Goal: Task Accomplishment & Management: Use online tool/utility

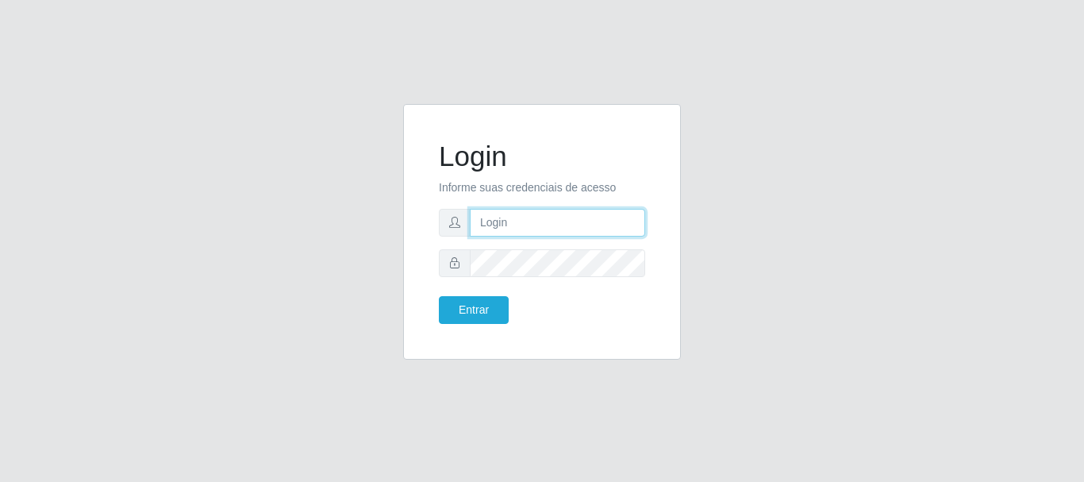
click at [500, 225] on input "text" at bounding box center [557, 223] width 175 height 28
type input "[EMAIL_ADDRESS][DOMAIN_NAME]"
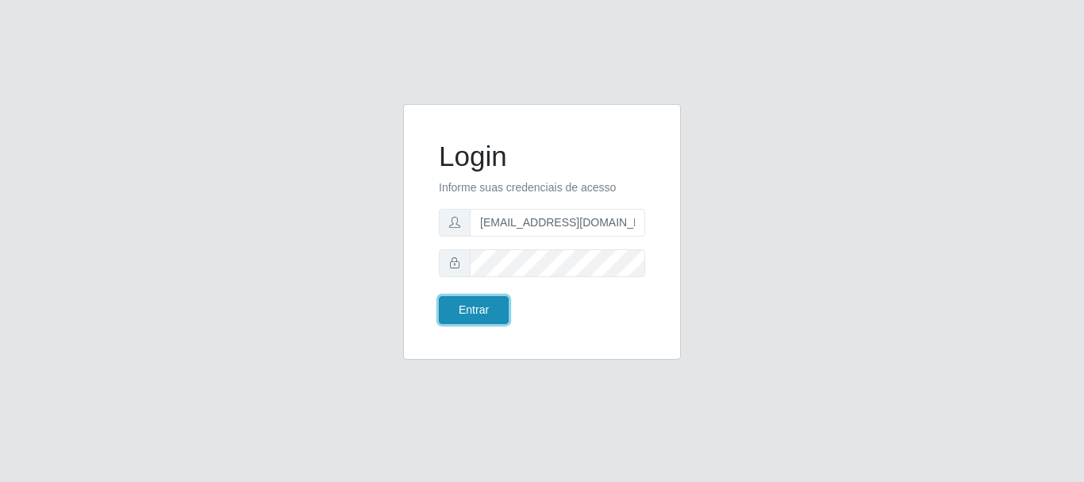
click at [456, 314] on button "Entrar" at bounding box center [474, 310] width 70 height 28
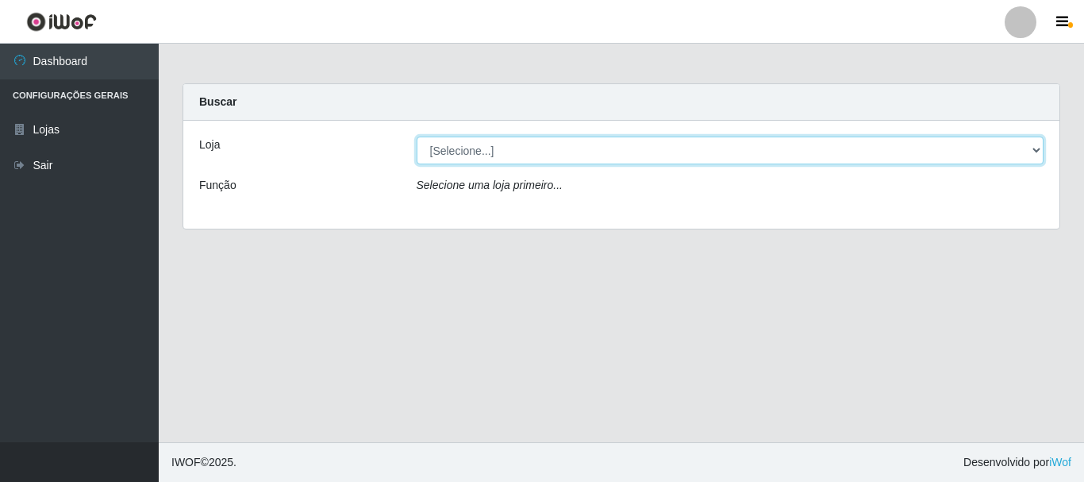
click at [417, 137] on select "[Selecione...] Super Show - [PERSON_NAME]" at bounding box center [731, 151] width 628 height 28
select select "120"
click option "Super Show - [PERSON_NAME]" at bounding box center [0, 0] width 0 height 0
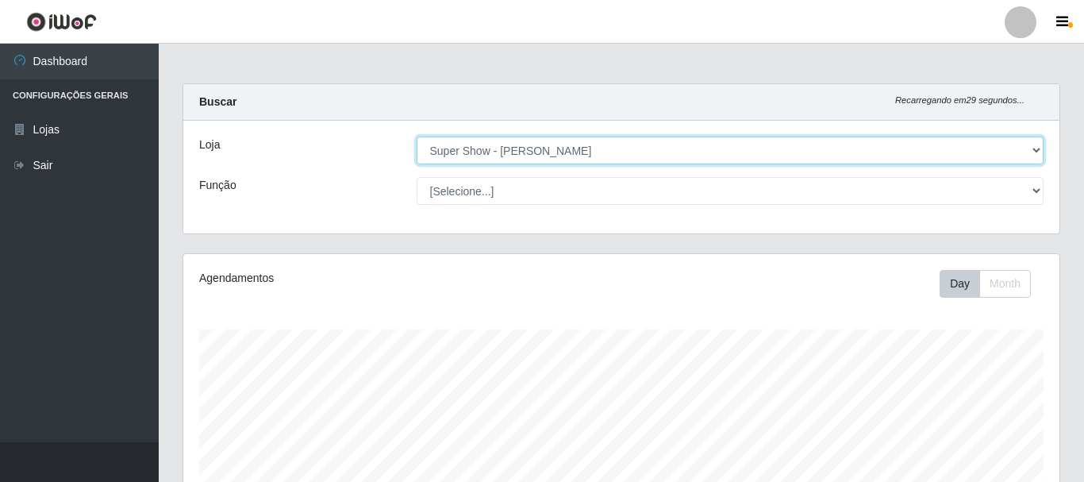
scroll to position [329, 876]
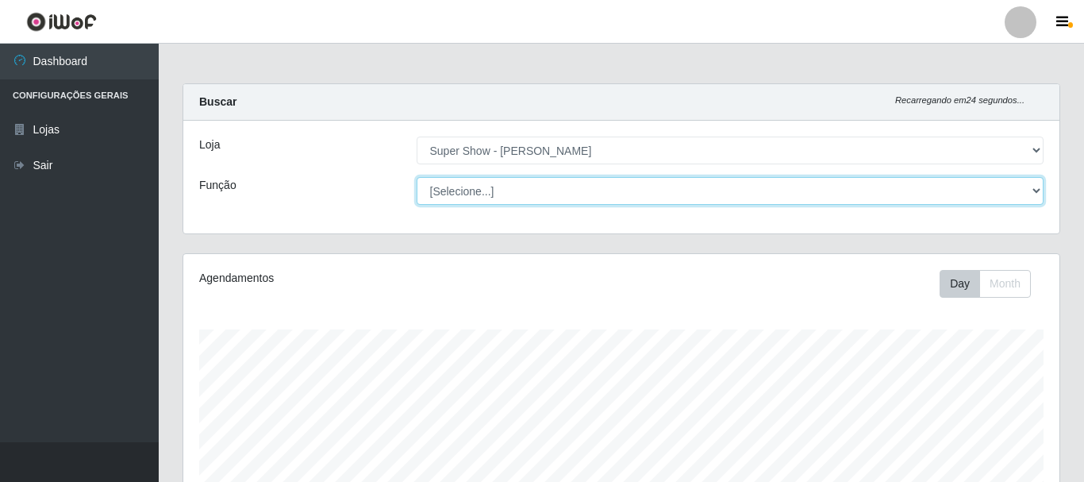
click at [417, 177] on select "[Selecione...] ASG Auxiliar de Estacionamento Balconista Embalador Embalador + …" at bounding box center [731, 191] width 628 height 28
select select "16"
click option "ASG" at bounding box center [0, 0] width 0 height 0
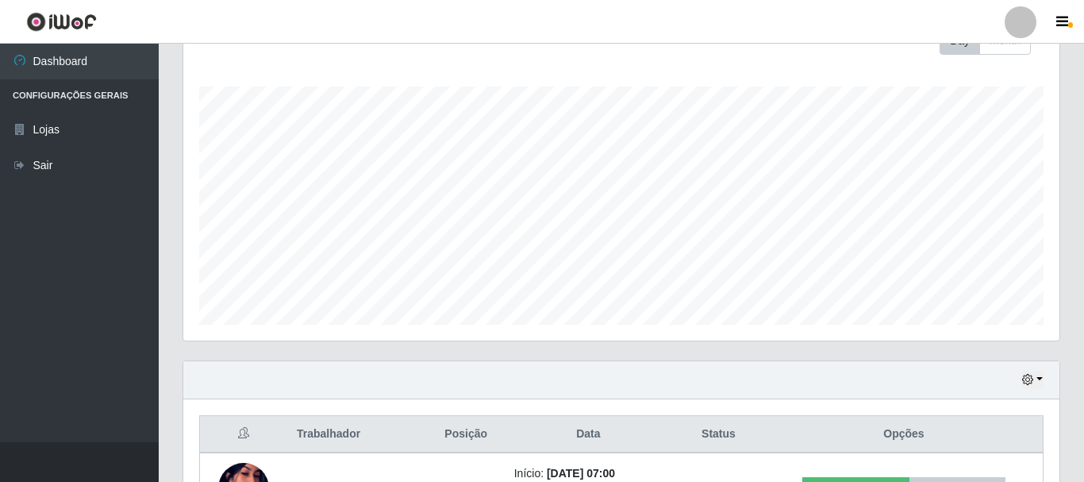
scroll to position [360, 0]
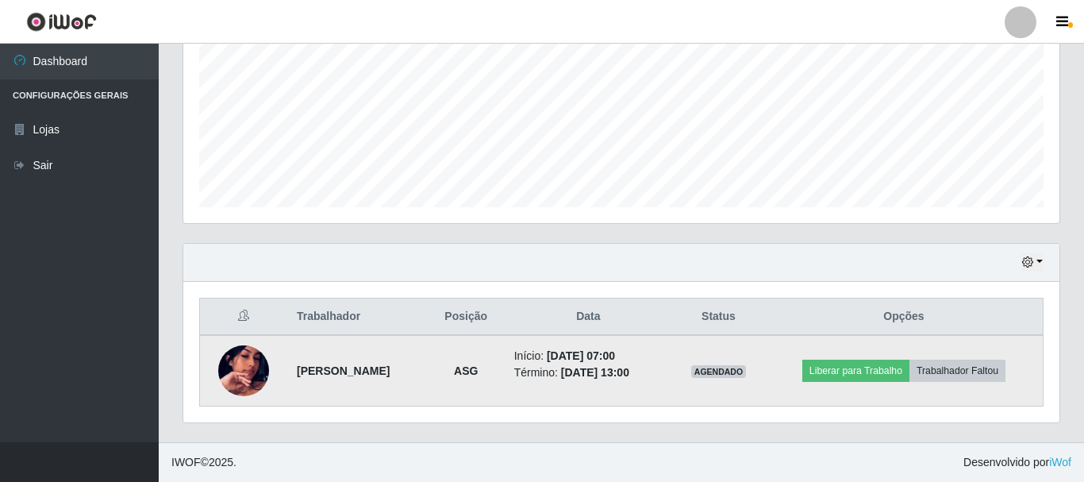
click at [867, 358] on td "Liberar para Trabalho Trabalhador Faltou" at bounding box center [904, 370] width 279 height 71
click at [866, 366] on button "Liberar para Trabalho" at bounding box center [855, 371] width 107 height 22
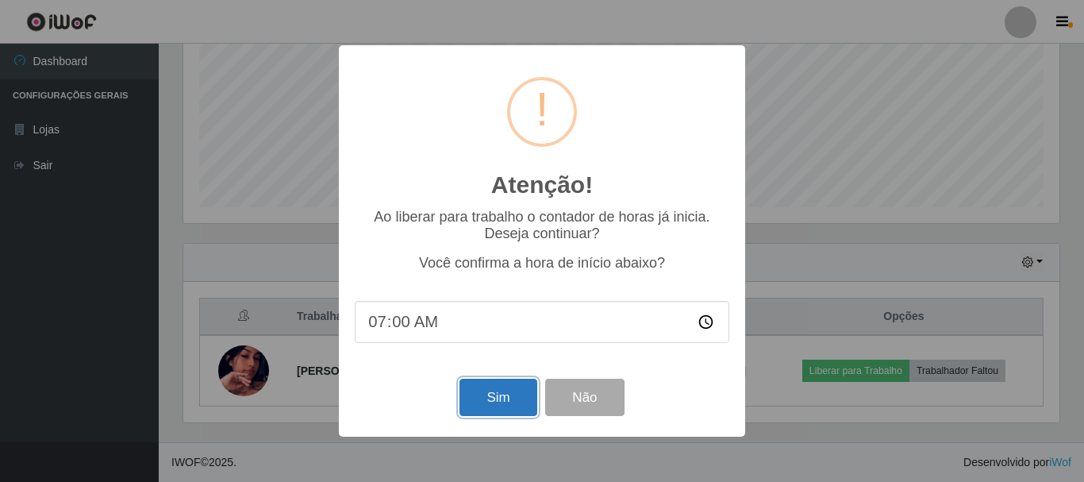
click at [498, 398] on button "Sim" at bounding box center [498, 397] width 77 height 37
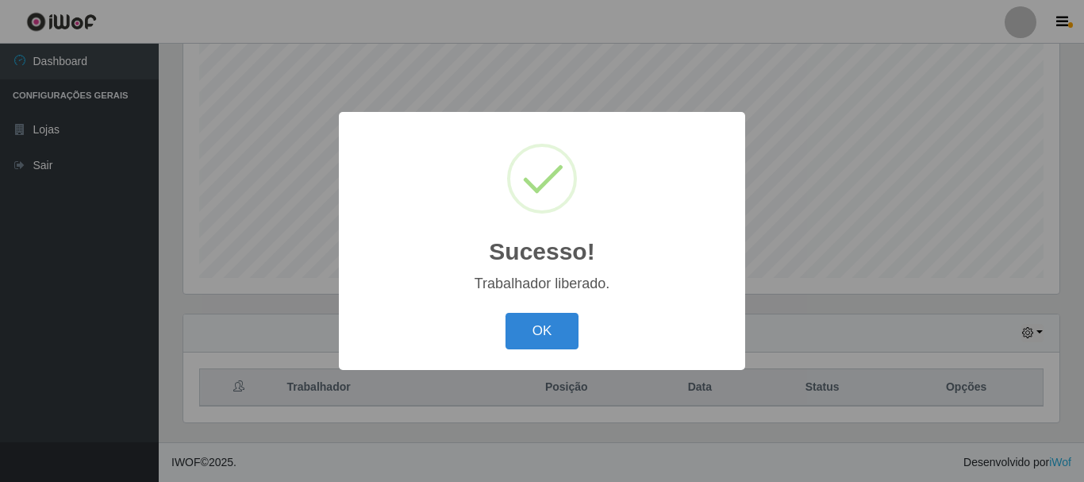
scroll to position [290, 0]
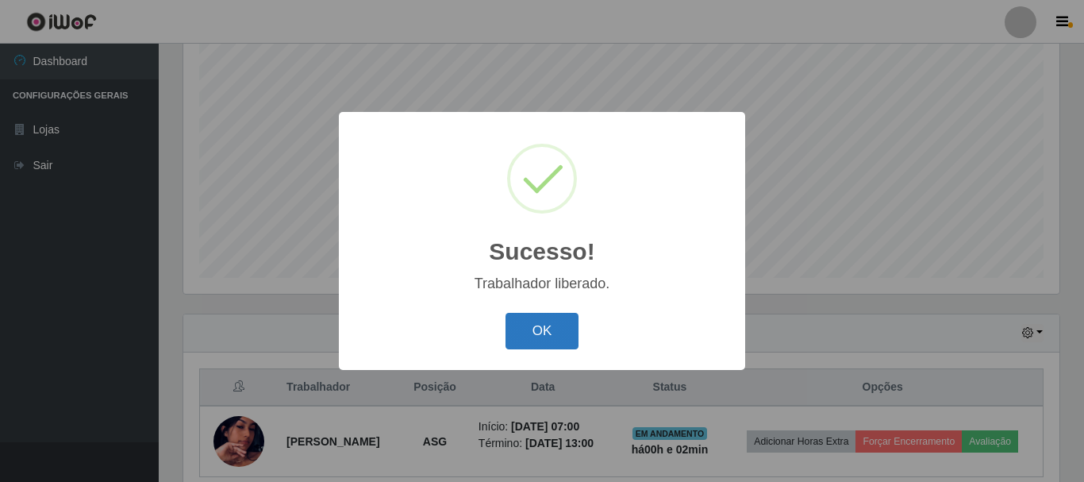
click at [552, 329] on button "OK" at bounding box center [543, 331] width 74 height 37
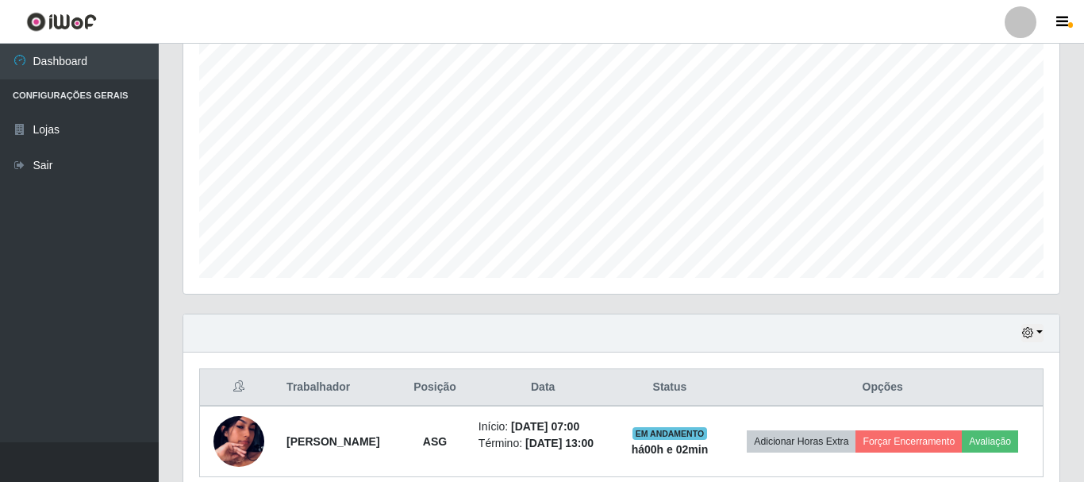
scroll to position [360, 0]
